Goal: Find specific page/section: Find specific page/section

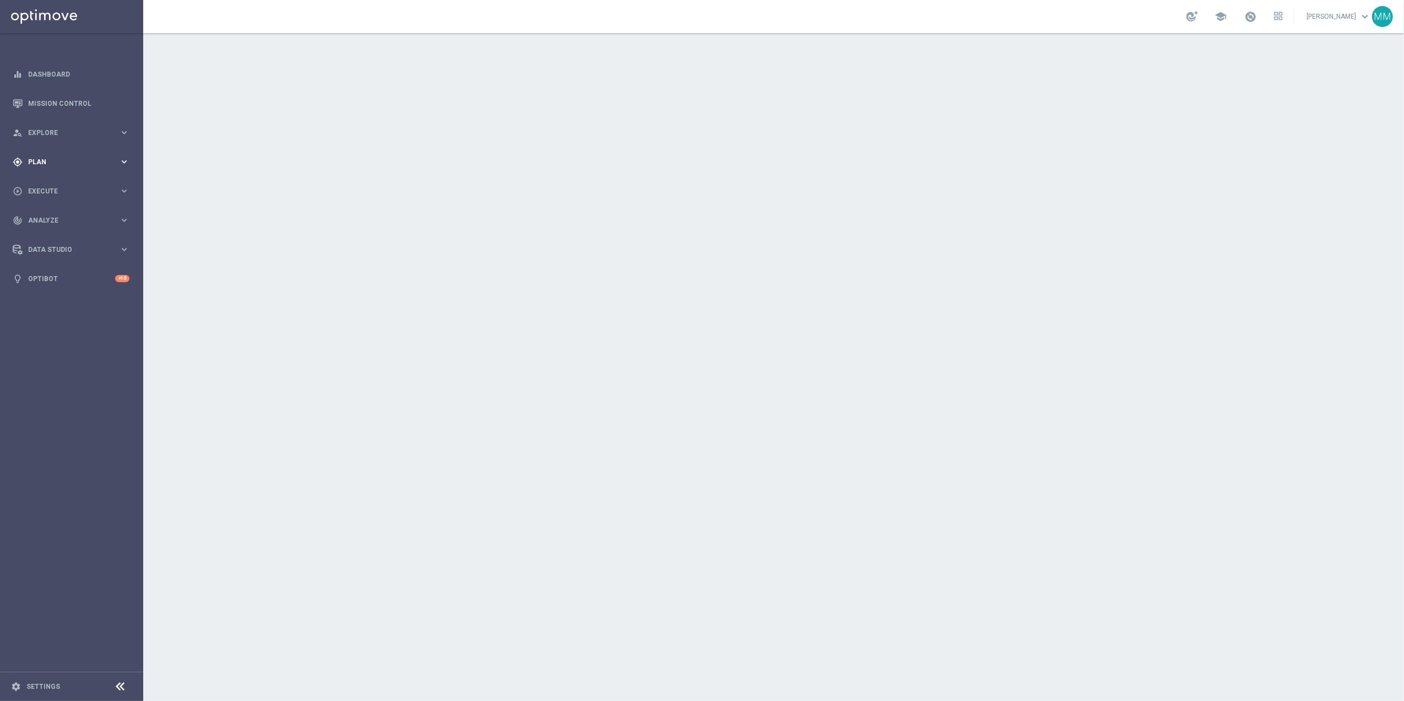
click at [45, 161] on span "Plan" at bounding box center [73, 162] width 91 height 7
click at [60, 219] on link "Templates" at bounding box center [72, 217] width 86 height 9
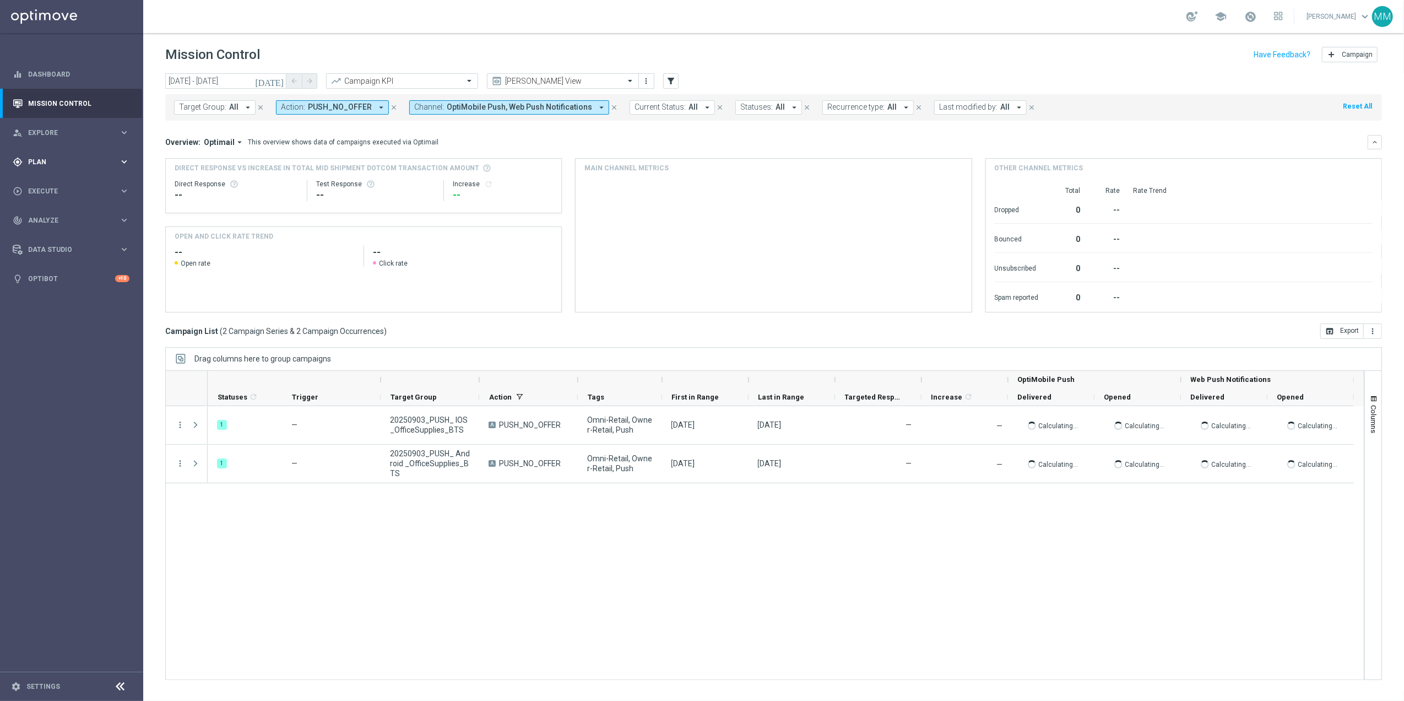
click at [76, 160] on span "Plan" at bounding box center [73, 162] width 91 height 7
click at [68, 219] on span "Templates" at bounding box center [68, 217] width 79 height 7
click at [59, 264] on link "OptiMobile Push" at bounding box center [74, 267] width 80 height 9
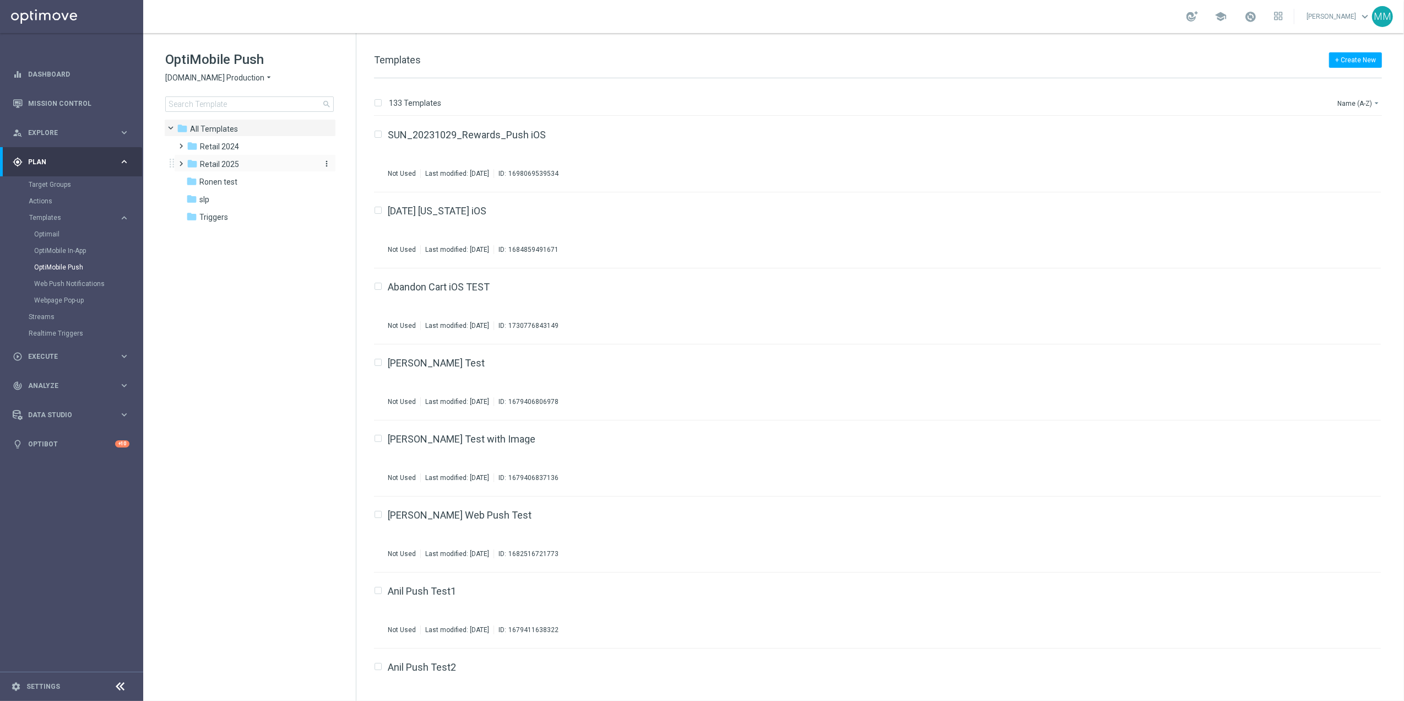
click at [216, 161] on span "Retail 2025" at bounding box center [219, 164] width 39 height 10
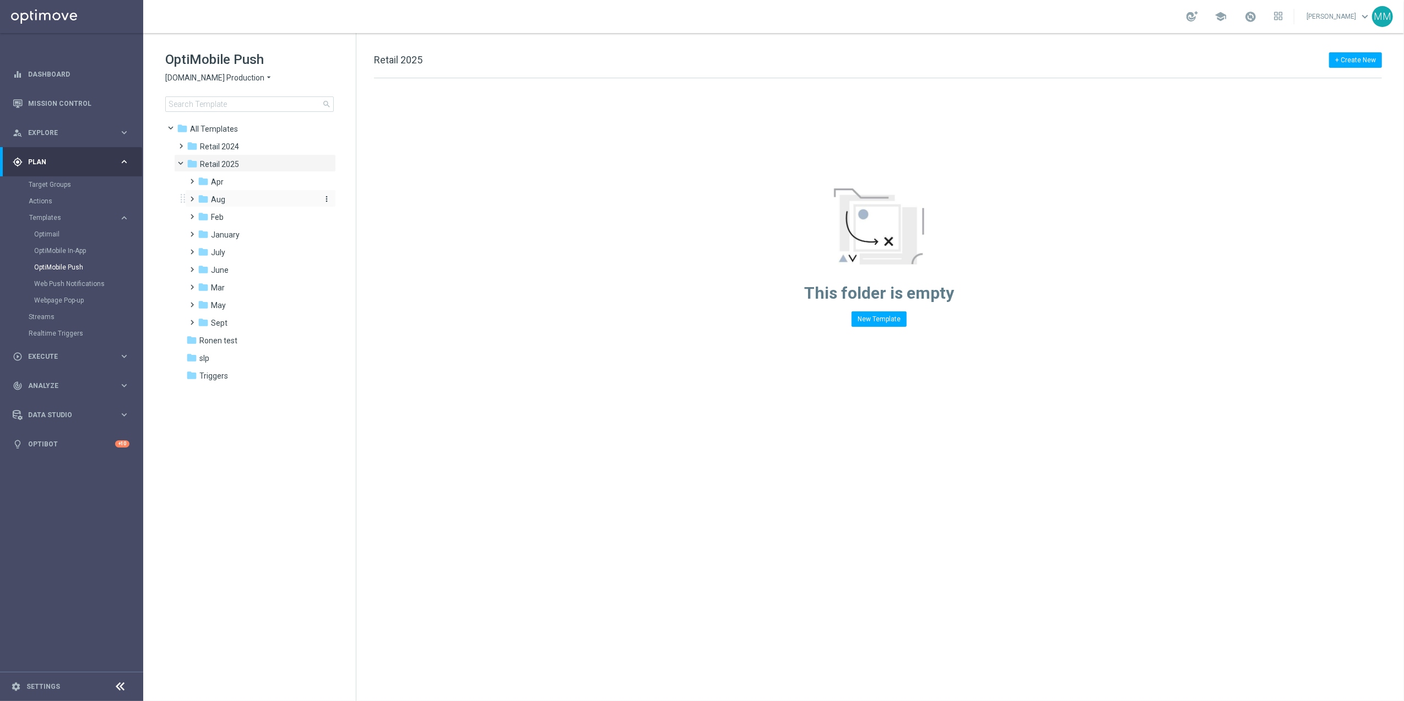
click at [226, 193] on div "folder Aug" at bounding box center [256, 199] width 117 height 13
click at [256, 279] on div "folder WO 8.31 more_vert" at bounding box center [266, 287] width 140 height 18
click at [274, 283] on div "folder WO 8.31" at bounding box center [262, 288] width 109 height 13
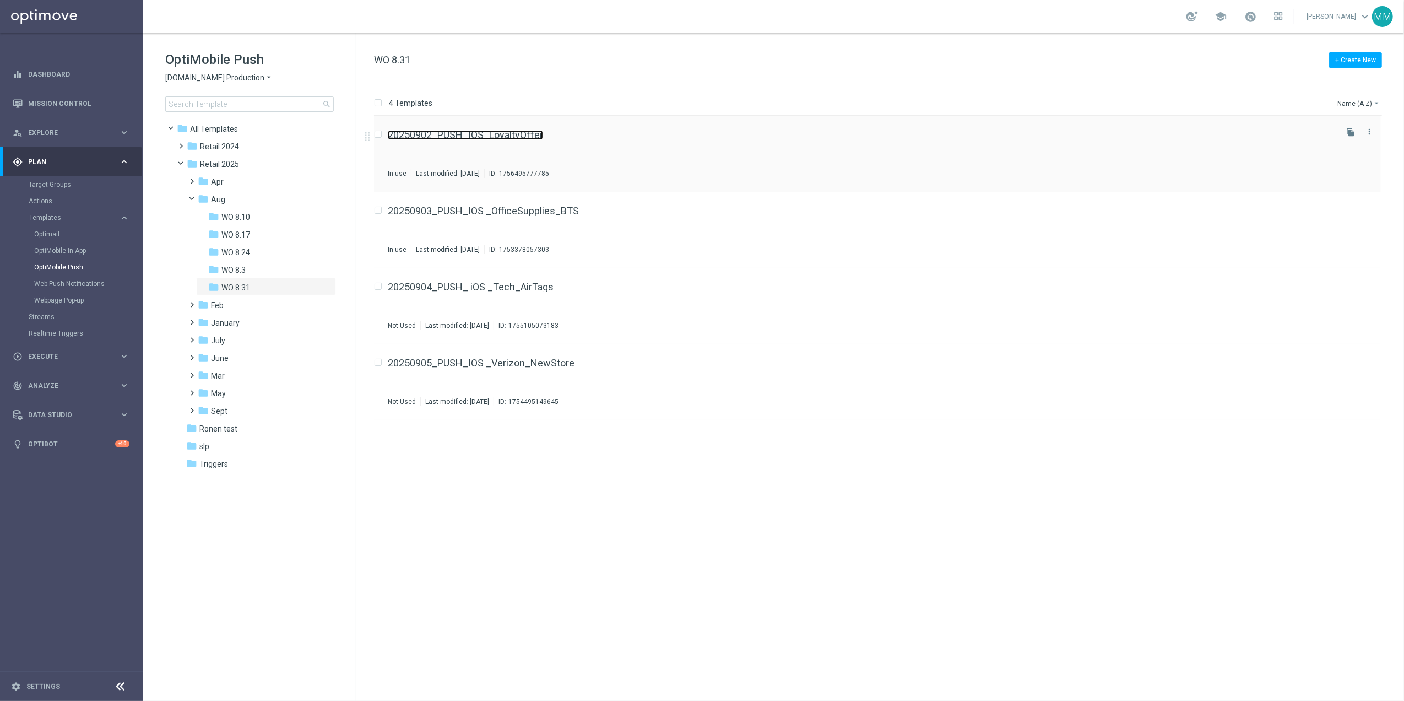
click at [470, 134] on link "20250902_PUSH_IOS_LoyaltyOffer" at bounding box center [465, 135] width 155 height 10
